Goal: Transaction & Acquisition: Book appointment/travel/reservation

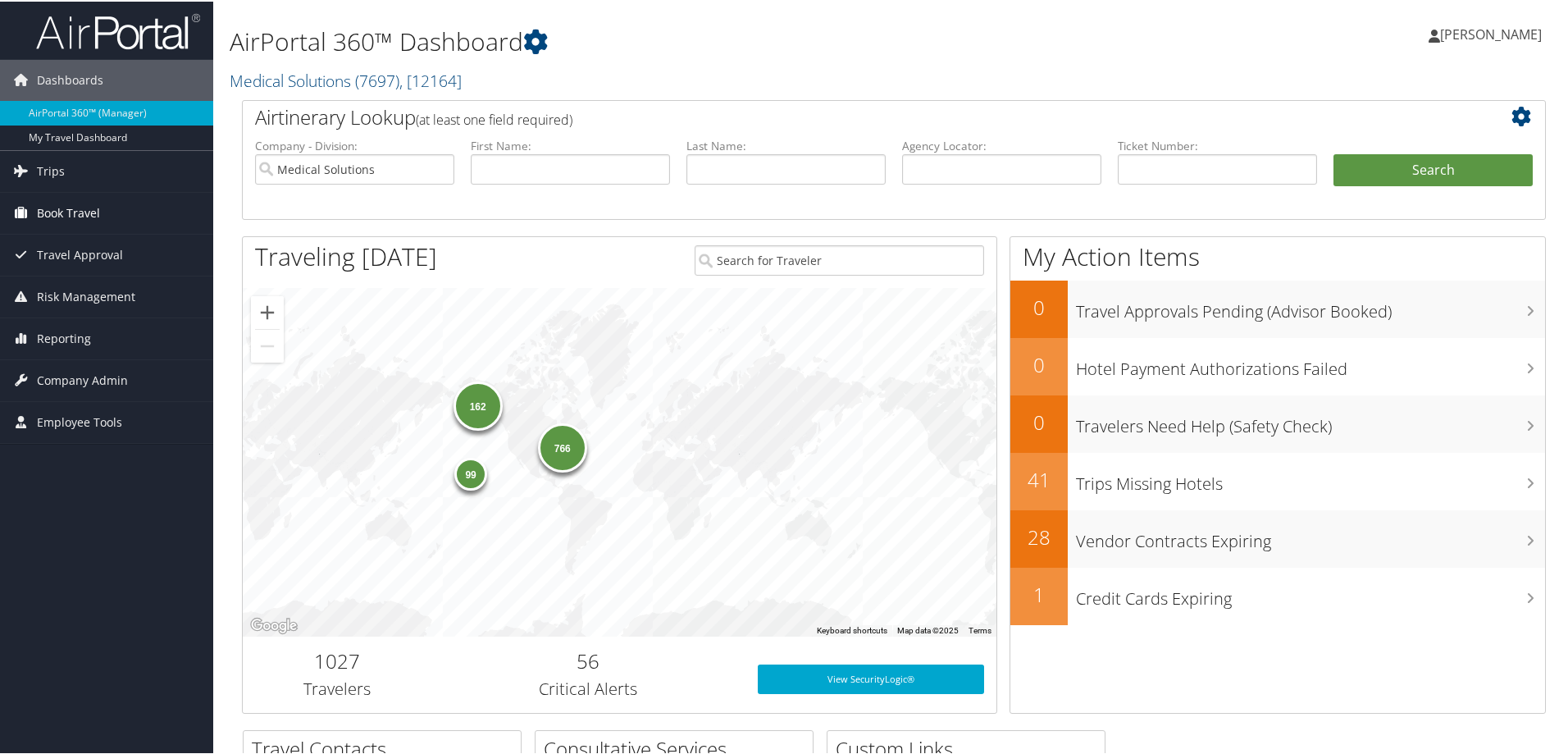
click at [74, 205] on span "Book Travel" at bounding box center [69, 211] width 63 height 41
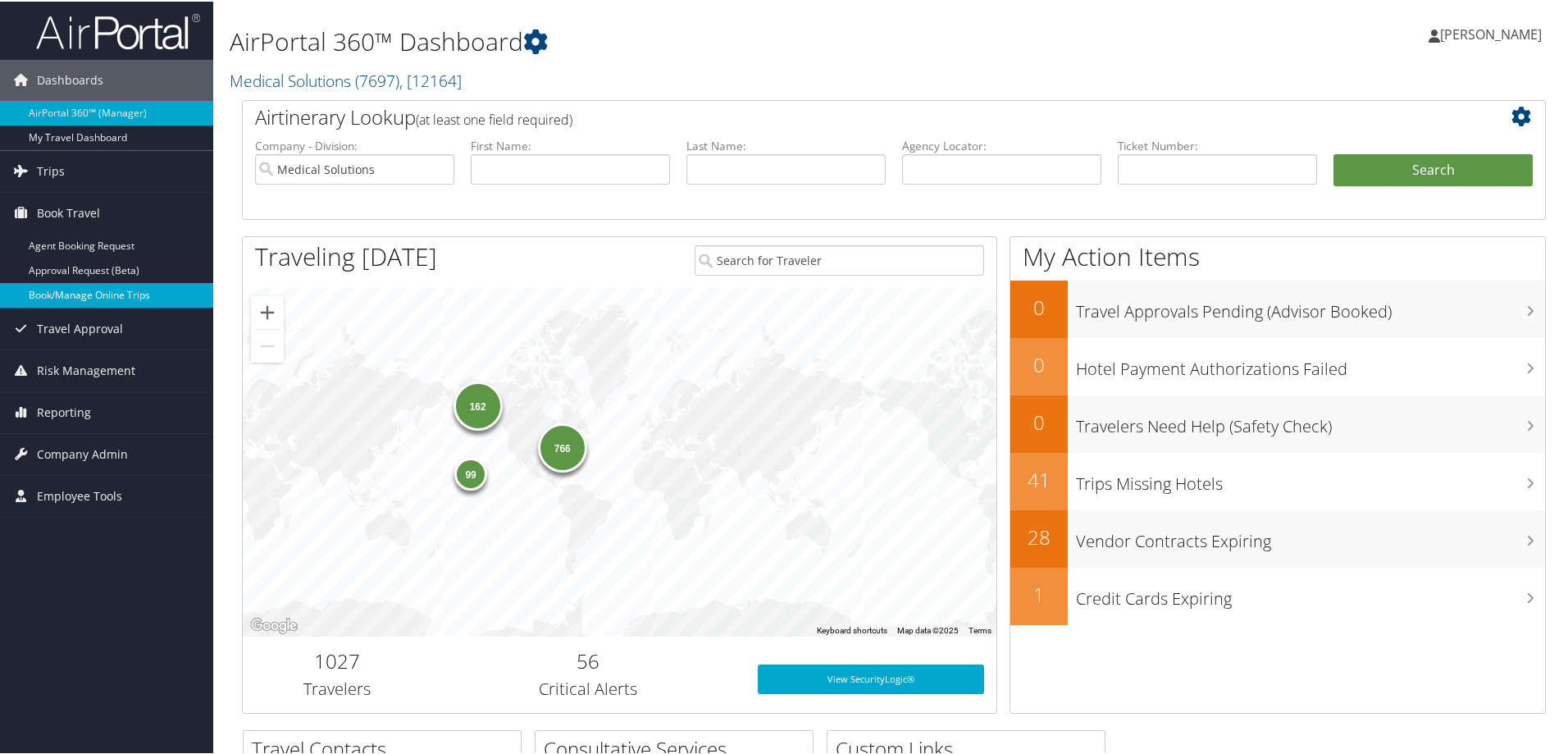
click at [91, 282] on link "Book/Manage Online Trips" at bounding box center [107, 293] width 214 height 24
